Goal: Transaction & Acquisition: Purchase product/service

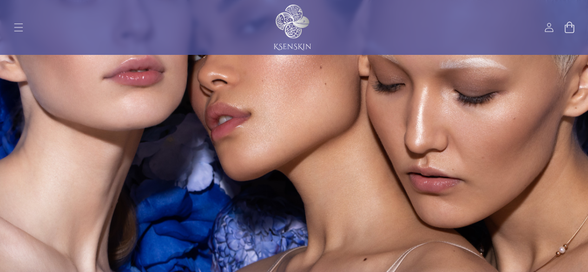
scroll to position [114, 0]
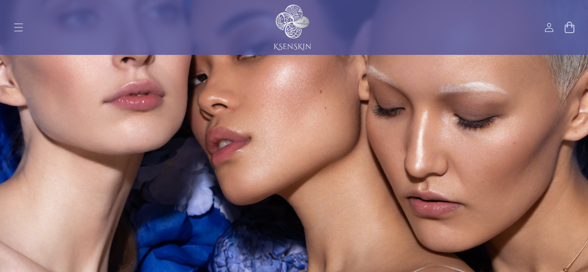
click at [407, 106] on h1 "We are Preservatives & Additives FREE Organic Skincare" at bounding box center [294, 139] width 546 height 546
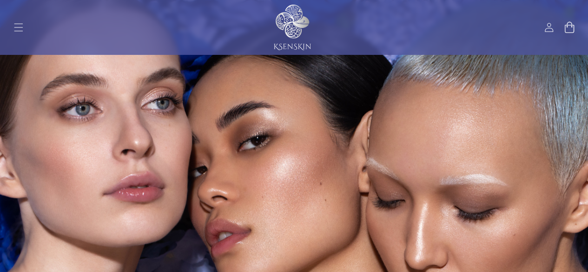
scroll to position [22, 0]
click at [25, 26] on span "Menu" at bounding box center [18, 27] width 20 height 20
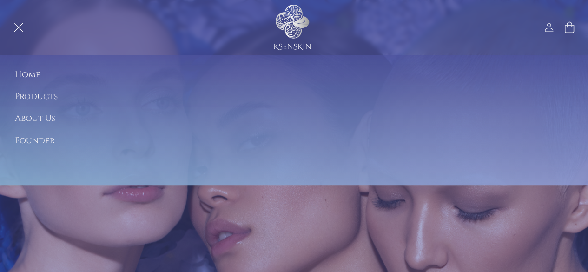
click at [33, 99] on summary "Products" at bounding box center [294, 96] width 588 height 21
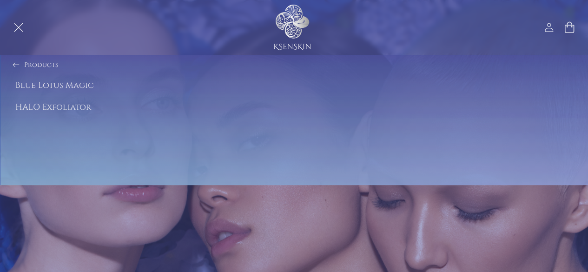
click at [39, 106] on link "HALO Exfoliator" at bounding box center [294, 107] width 588 height 21
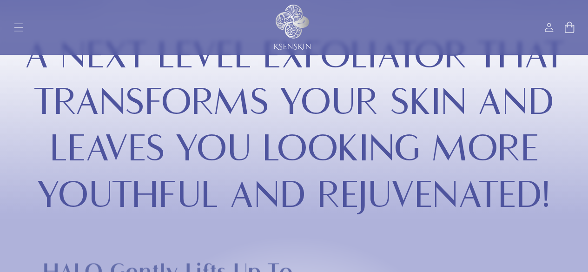
scroll to position [307, 0]
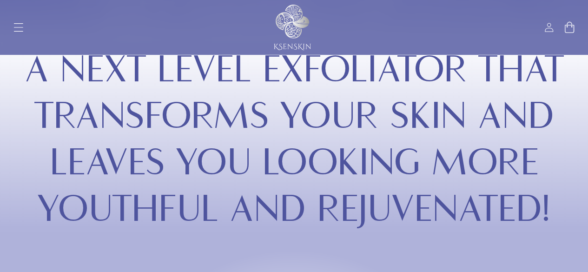
click at [19, 23] on icon "Menu" at bounding box center [18, 27] width 10 height 10
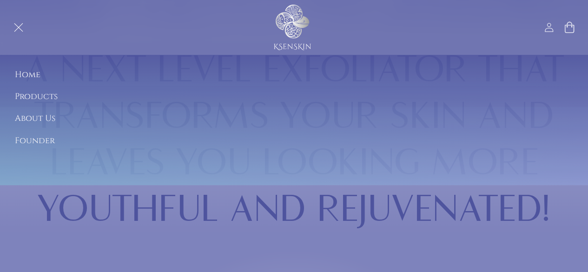
click at [31, 94] on summary "Products" at bounding box center [294, 96] width 588 height 21
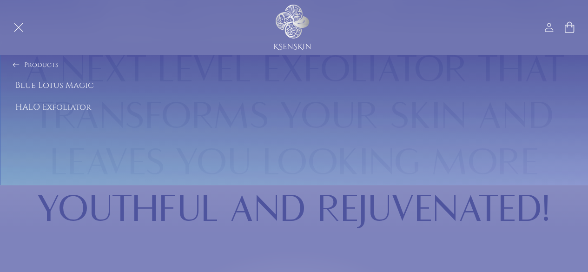
click at [30, 81] on link "Blue Lotus Magic" at bounding box center [294, 85] width 588 height 21
